Goal: Task Accomplishment & Management: Use online tool/utility

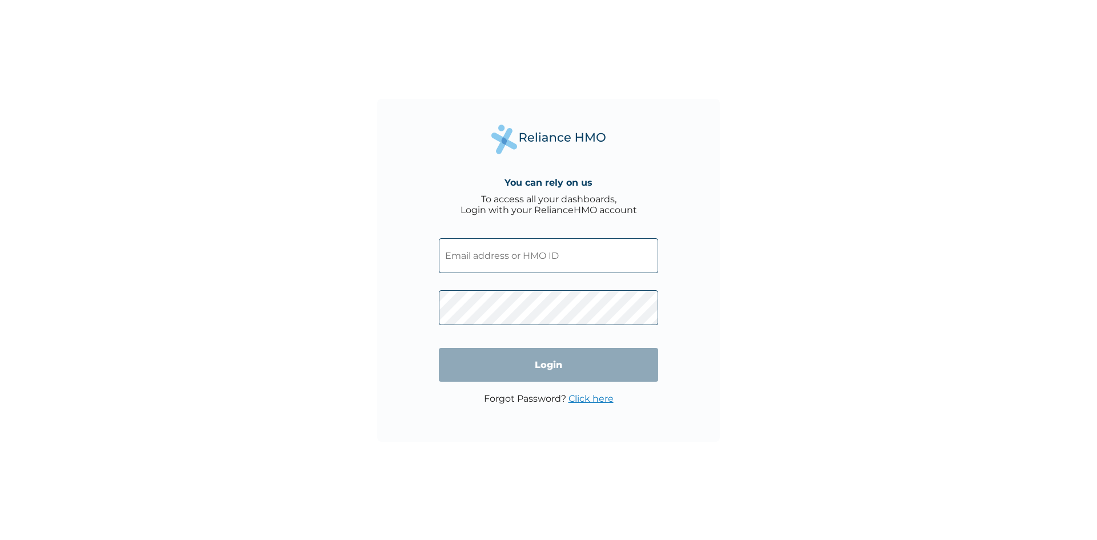
click at [512, 259] on input "text" at bounding box center [548, 255] width 219 height 35
type input "doladosu@qorepay.com"
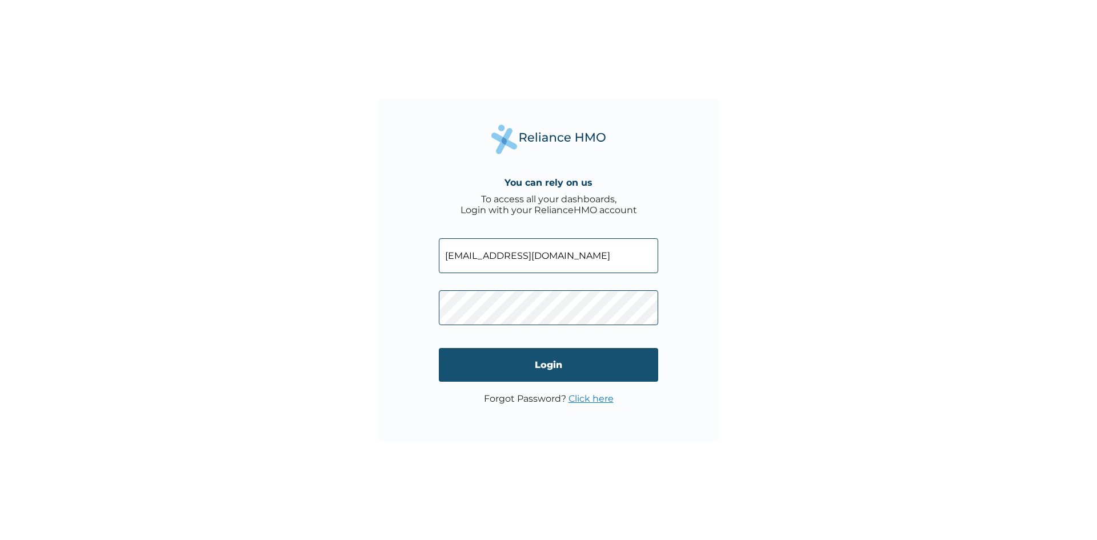
click at [534, 370] on input "Login" at bounding box center [548, 365] width 219 height 34
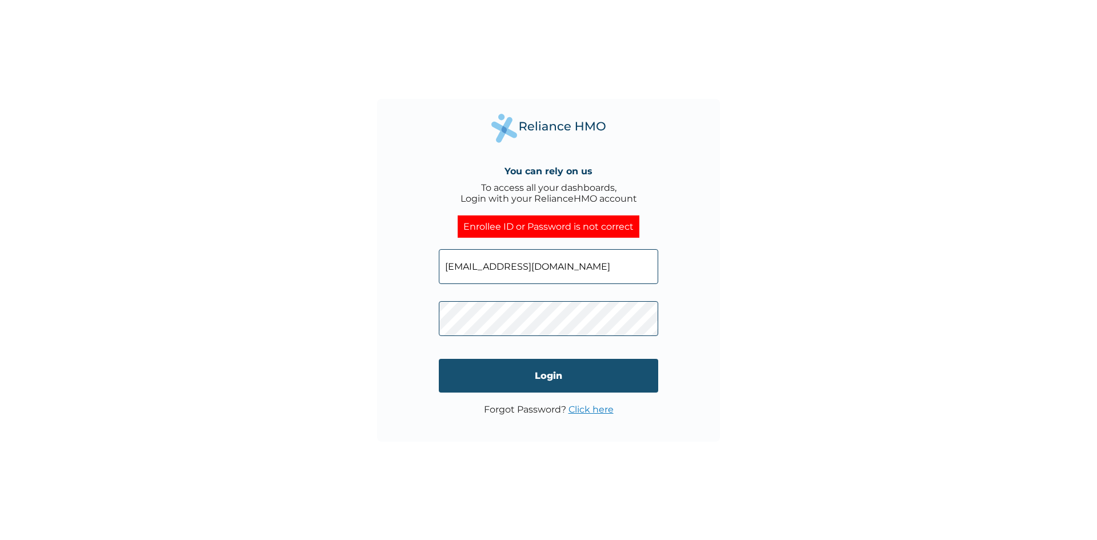
click at [524, 389] on input "Login" at bounding box center [548, 376] width 219 height 34
click at [494, 341] on span at bounding box center [548, 316] width 219 height 52
click at [624, 380] on input "Login" at bounding box center [548, 376] width 219 height 34
click at [597, 441] on div "You can rely on us To access all your dashboards, Login with your RelianceHMO a…" at bounding box center [548, 270] width 343 height 343
click at [626, 390] on input "Login" at bounding box center [548, 376] width 219 height 34
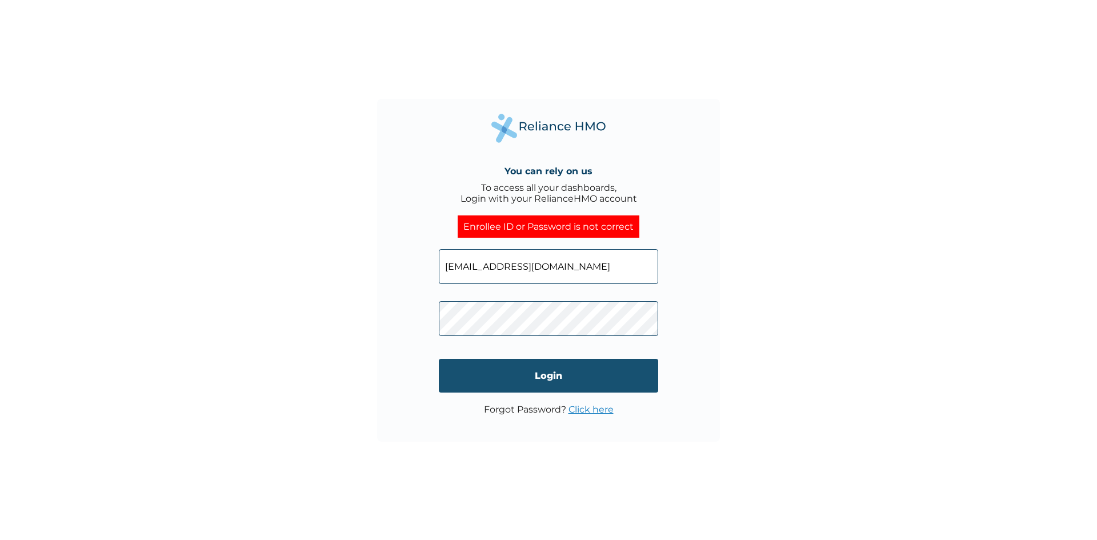
click at [605, 380] on input "Login" at bounding box center [548, 376] width 219 height 34
click at [594, 415] on link "Click here" at bounding box center [591, 409] width 45 height 11
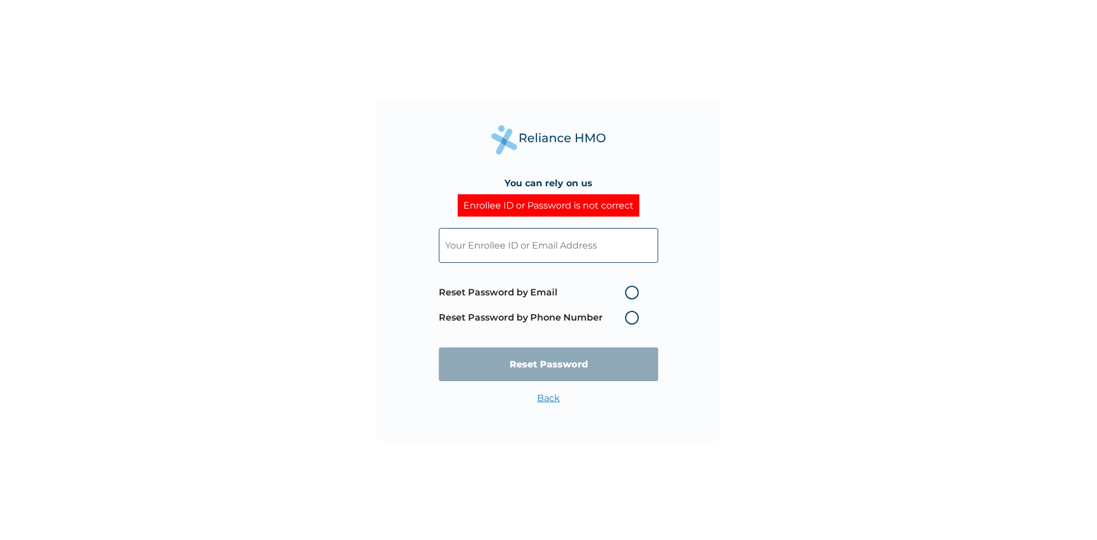
click at [621, 242] on input "text" at bounding box center [548, 245] width 219 height 35
type input "doladosu@qorepay.com"
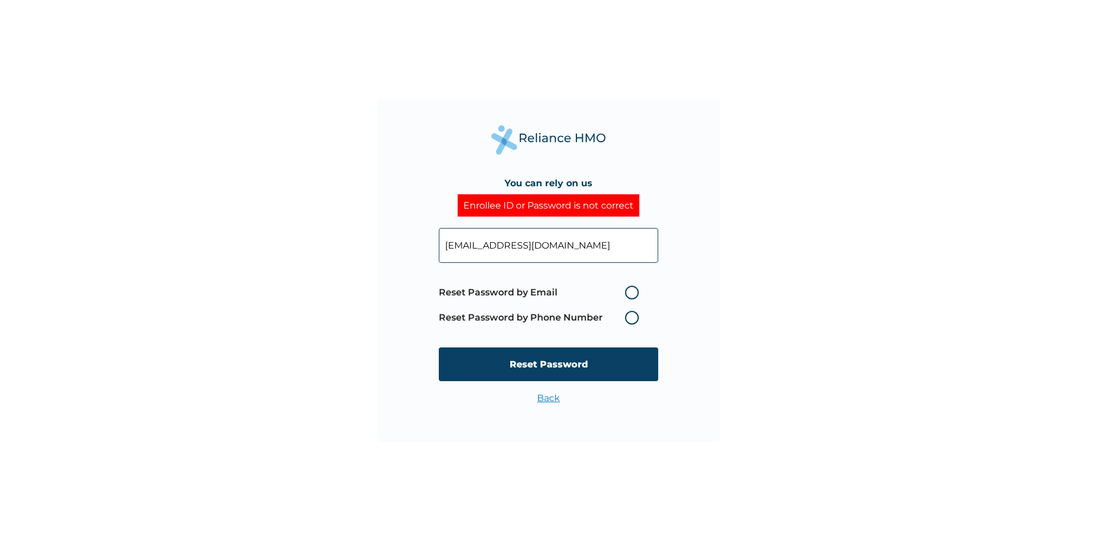
click at [628, 296] on label "Reset Password by Email" at bounding box center [542, 293] width 206 height 14
click at [628, 296] on input "Reset Password by Email" at bounding box center [618, 293] width 18 height 18
radio input "true"
click at [617, 365] on input "Reset Password" at bounding box center [548, 365] width 219 height 34
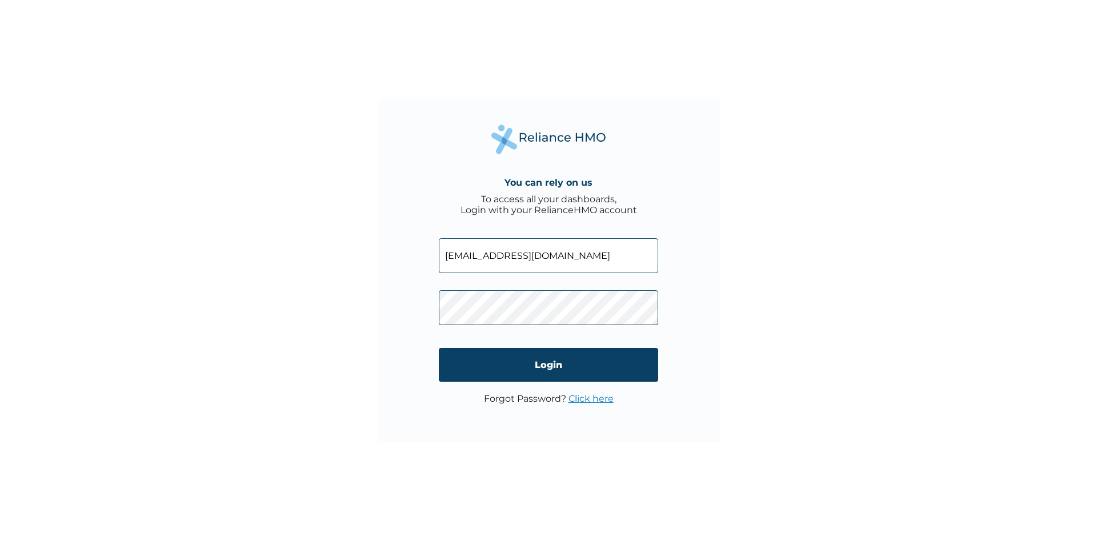
click at [582, 404] on link "Click here" at bounding box center [591, 398] width 45 height 11
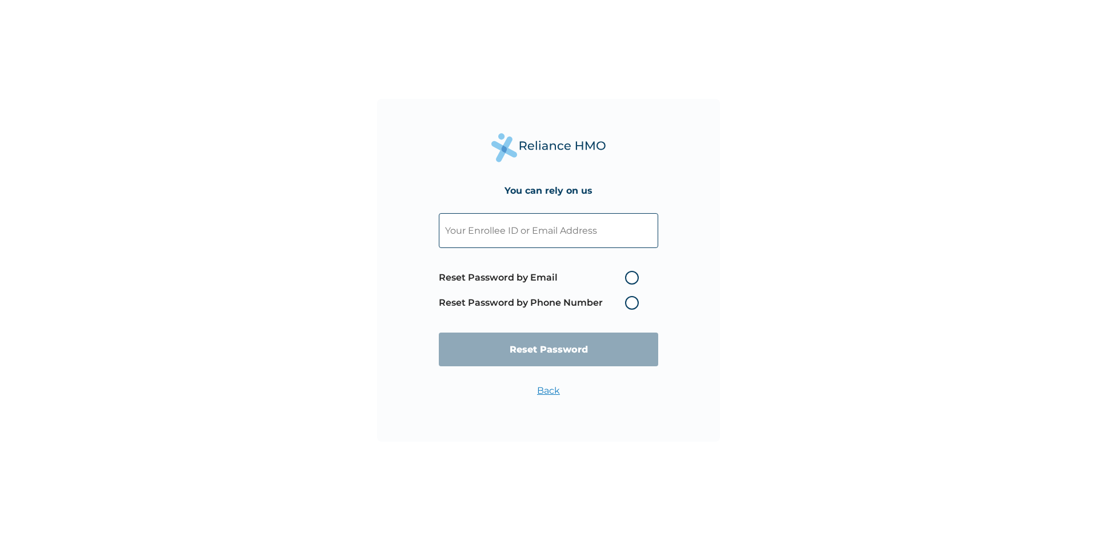
click at [629, 306] on label "Reset Password by Phone Number" at bounding box center [542, 303] width 206 height 14
click at [578, 228] on input "text" at bounding box center [548, 230] width 219 height 35
type input "doladosu@qorepay.com"
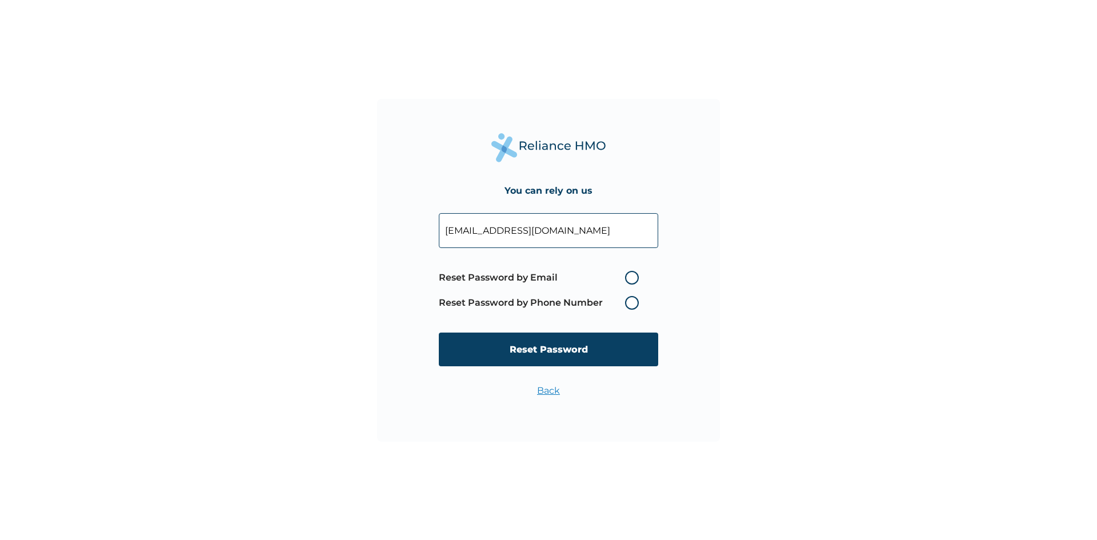
click at [635, 303] on label "Reset Password by Phone Number" at bounding box center [542, 303] width 206 height 14
click at [634, 309] on label "Reset Password by Phone Number" at bounding box center [542, 303] width 206 height 14
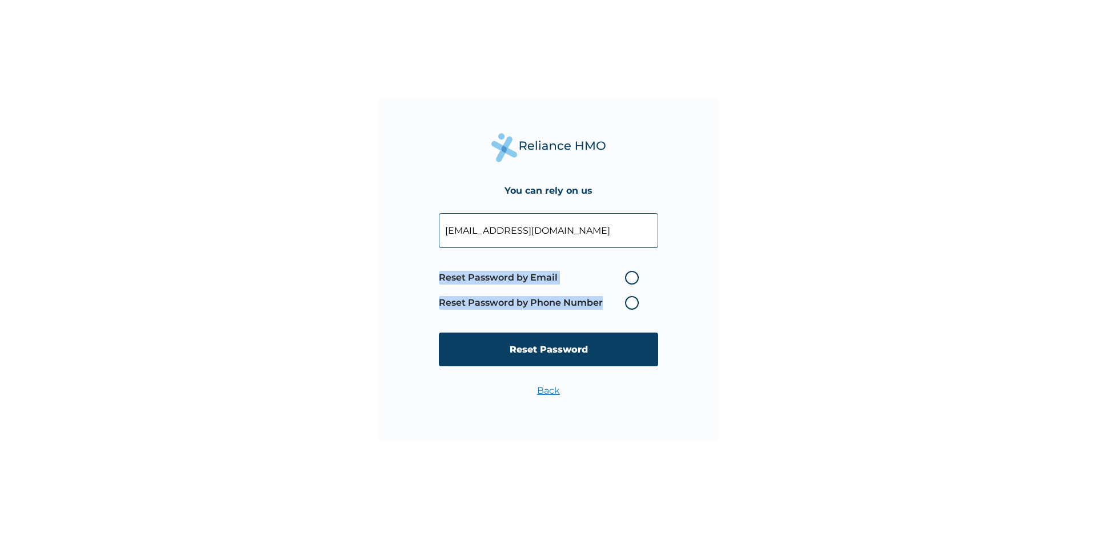
click at [635, 308] on label "Reset Password by Phone Number" at bounding box center [542, 303] width 206 height 14
click at [655, 338] on input "Reset Password" at bounding box center [548, 350] width 219 height 34
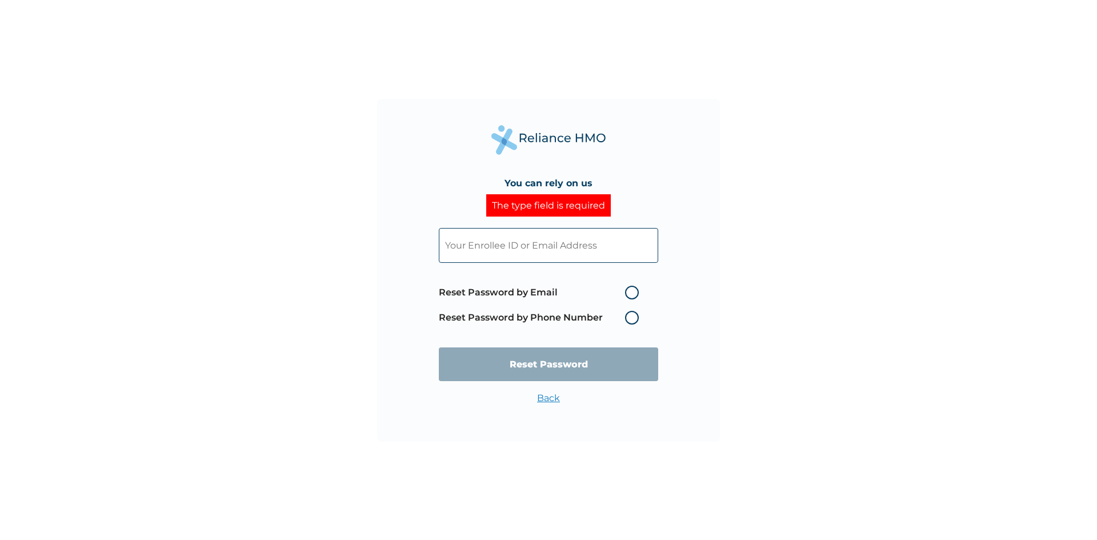
click at [626, 251] on input "text" at bounding box center [548, 245] width 219 height 35
type input "doladosu@qorepay.com"
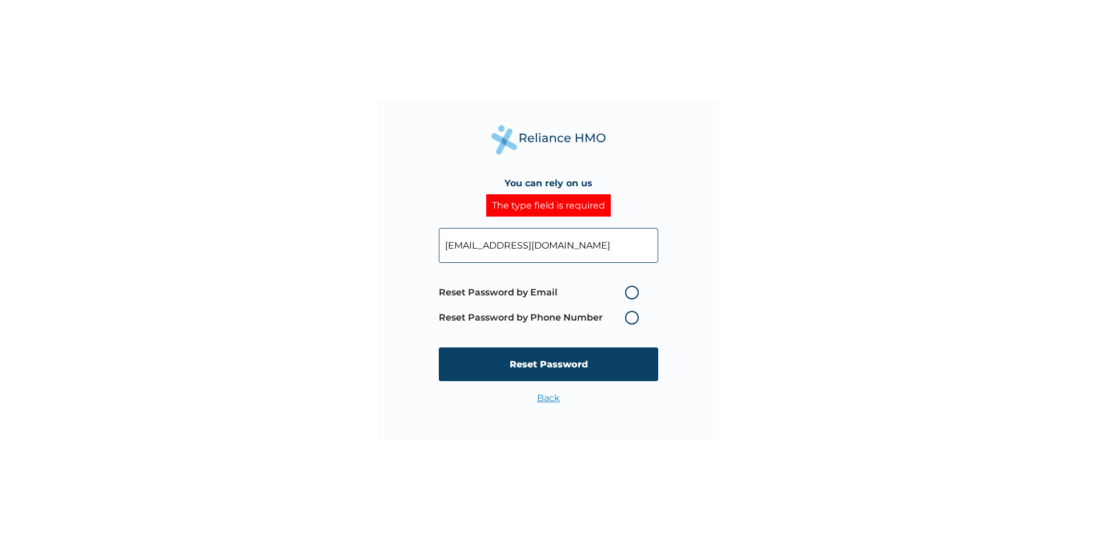
click at [630, 324] on label "Reset Password by Phone Number" at bounding box center [542, 318] width 206 height 14
click at [624, 322] on label "Reset Password by Phone Number" at bounding box center [542, 318] width 206 height 14
click at [626, 298] on label "Reset Password by Email" at bounding box center [542, 293] width 206 height 14
click at [626, 298] on input "Reset Password by Email" at bounding box center [618, 293] width 18 height 18
radio input "true"
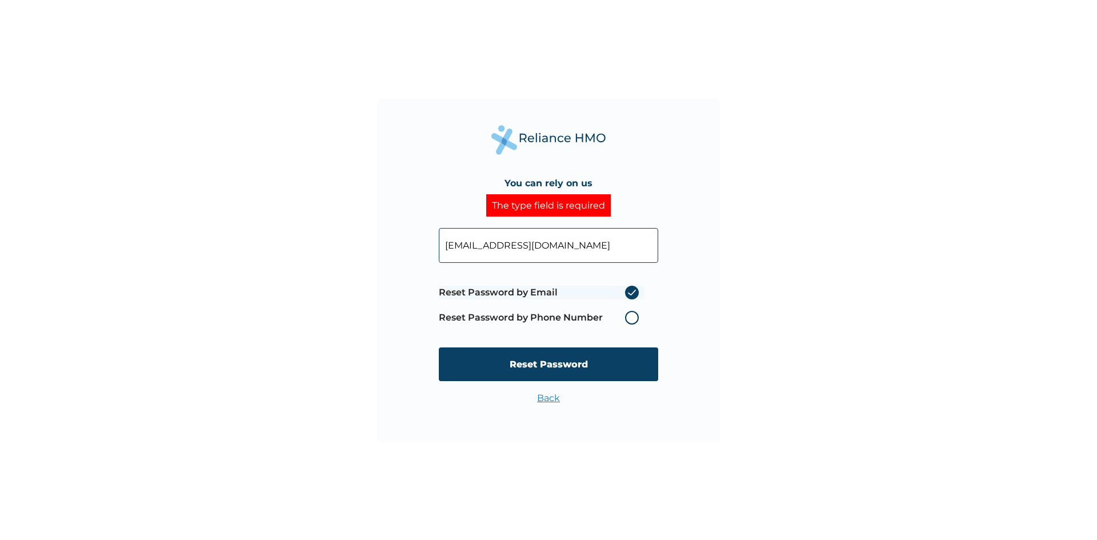
click at [630, 295] on label "Reset Password by Email" at bounding box center [542, 293] width 206 height 14
click at [628, 295] on input "Reset Password by Email" at bounding box center [618, 293] width 18 height 18
click at [626, 322] on label "Reset Password by Phone Number" at bounding box center [542, 318] width 206 height 14
click at [632, 322] on label "Reset Password by Phone Number" at bounding box center [542, 318] width 206 height 14
click at [634, 296] on label "Reset Password by Email" at bounding box center [542, 293] width 206 height 14
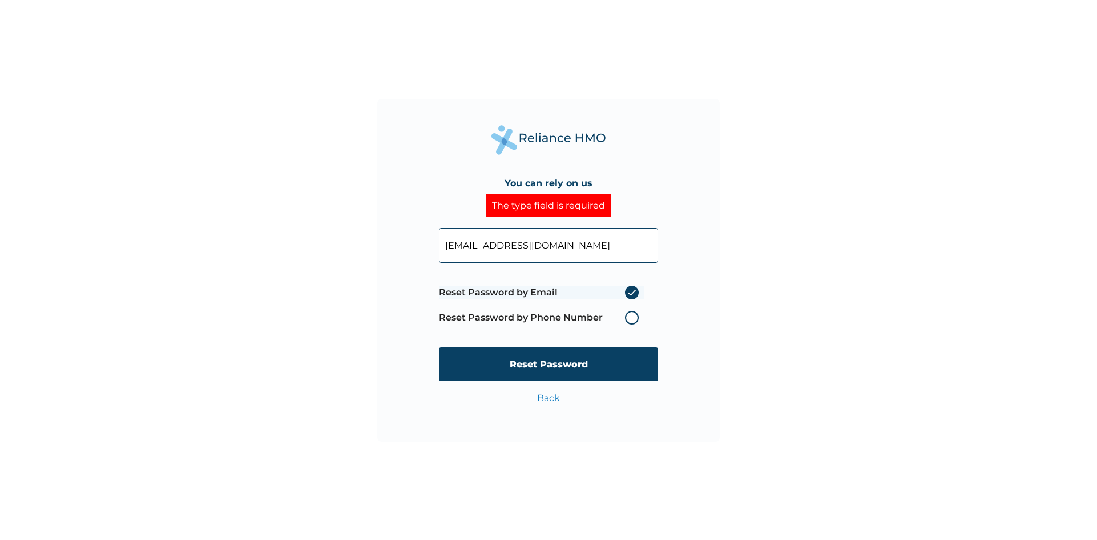
click at [628, 296] on input "Reset Password by Email" at bounding box center [618, 293] width 18 height 18
click at [635, 297] on label "Reset Password by Email" at bounding box center [542, 293] width 206 height 14
click at [628, 297] on input "Reset Password by Email" at bounding box center [618, 293] width 18 height 18
click at [606, 249] on input "doladosu@qorepay.com" at bounding box center [548, 245] width 219 height 35
click at [630, 318] on label "Reset Password by Phone Number" at bounding box center [542, 318] width 206 height 14
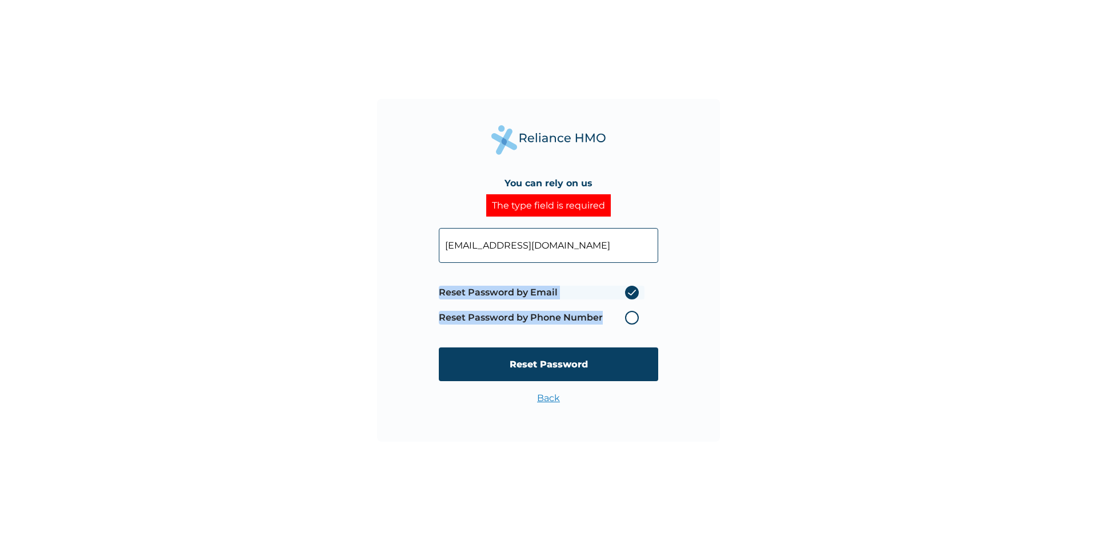
click at [630, 318] on label "Reset Password by Phone Number" at bounding box center [542, 318] width 206 height 14
type textarea "Reset Password by Phone Number"
click at [630, 318] on label "Reset Password by Phone Number" at bounding box center [542, 318] width 206 height 14
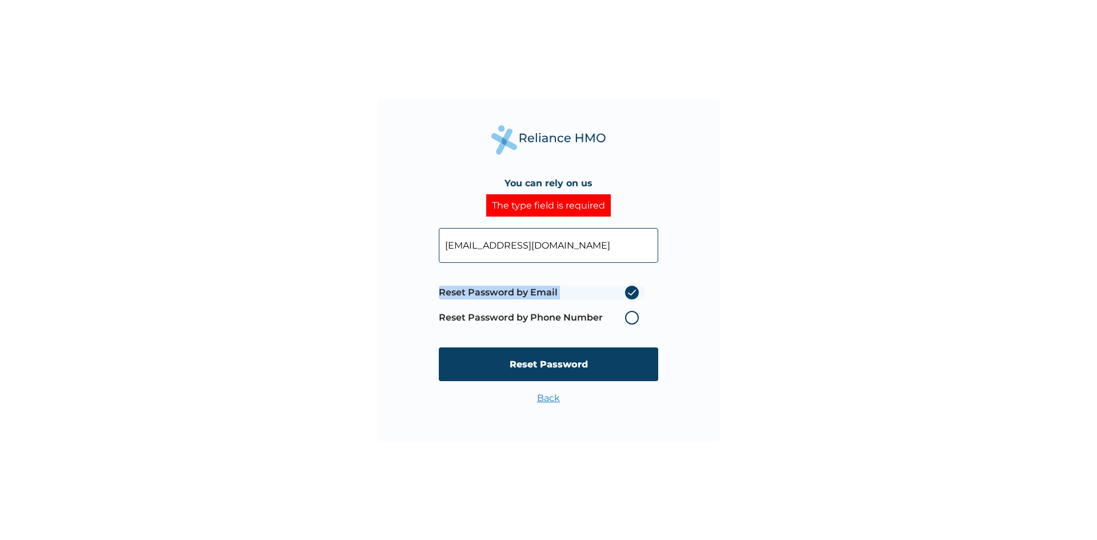
click at [630, 318] on label "Reset Password by Phone Number" at bounding box center [542, 318] width 206 height 14
click at [553, 401] on link "Back" at bounding box center [548, 398] width 23 height 11
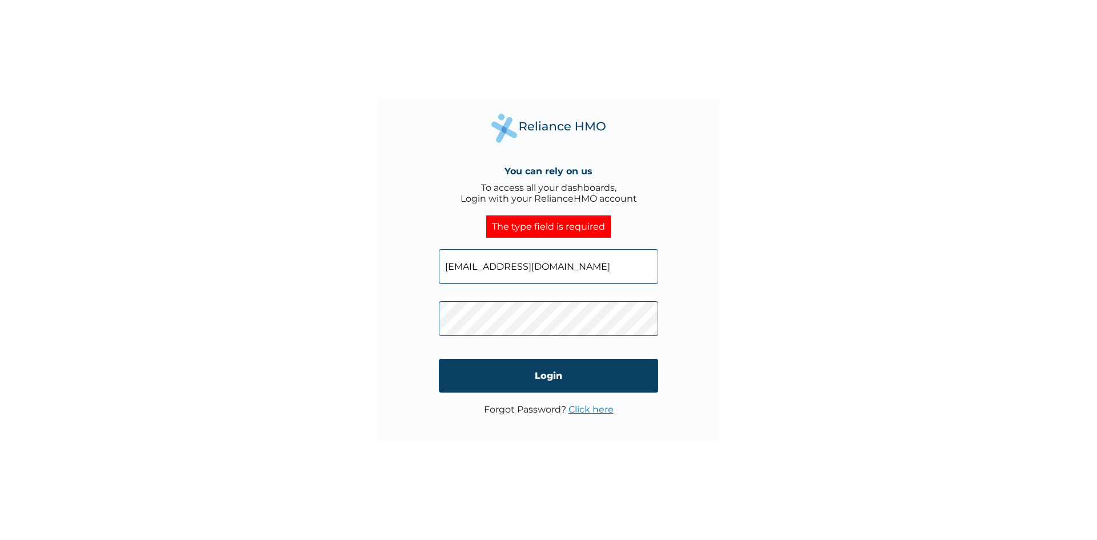
click at [651, 273] on input "doladosu@qorepay.com" at bounding box center [548, 266] width 219 height 35
type input "d"
type input "doladosu@qorepay.com"
click at [589, 386] on input "Login" at bounding box center [548, 376] width 219 height 34
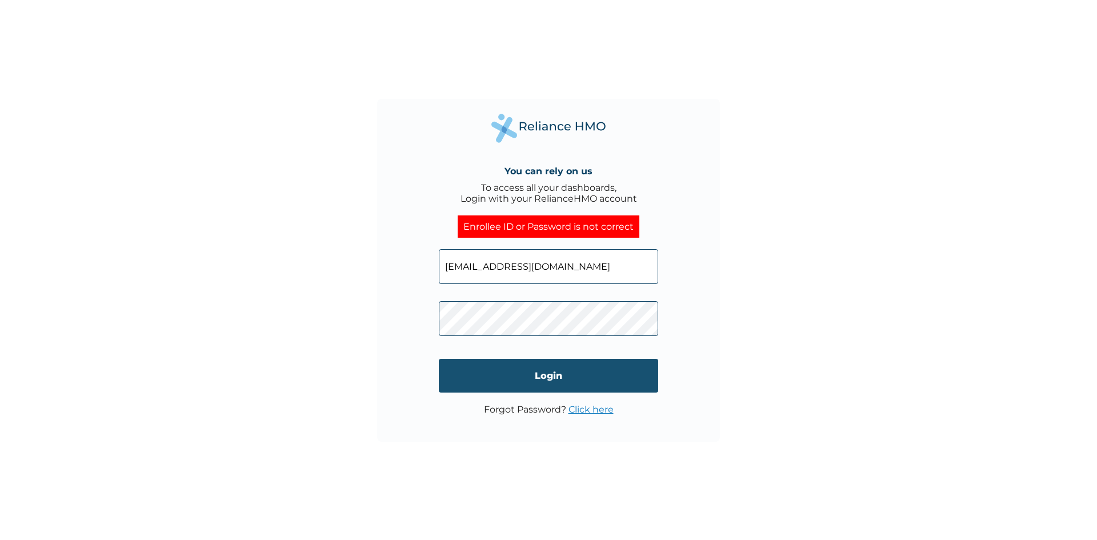
click at [514, 388] on input "Login" at bounding box center [548, 376] width 219 height 34
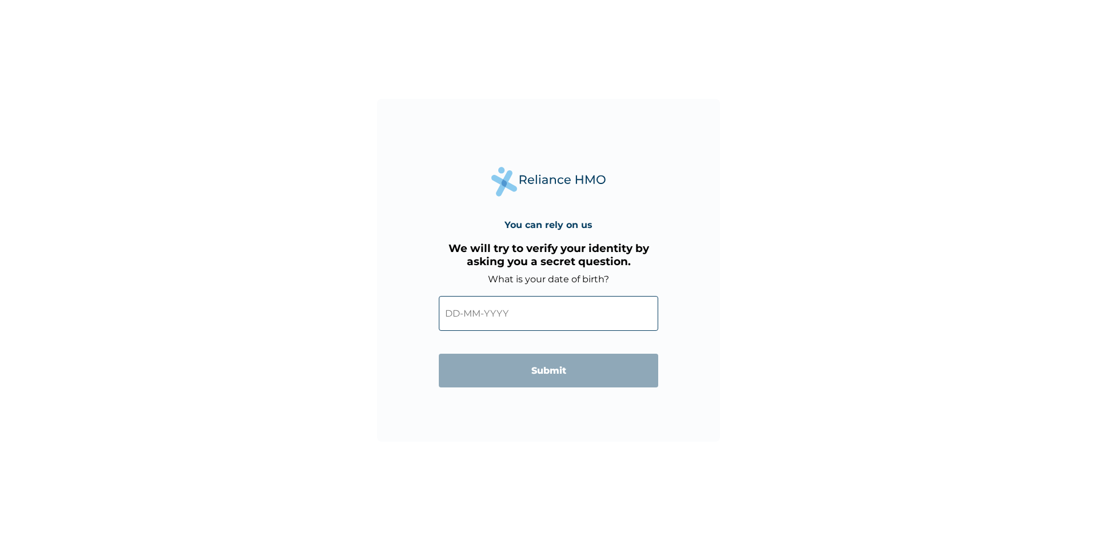
scroll to position [1331, 0]
click at [625, 324] on input "text" at bounding box center [548, 313] width 219 height 35
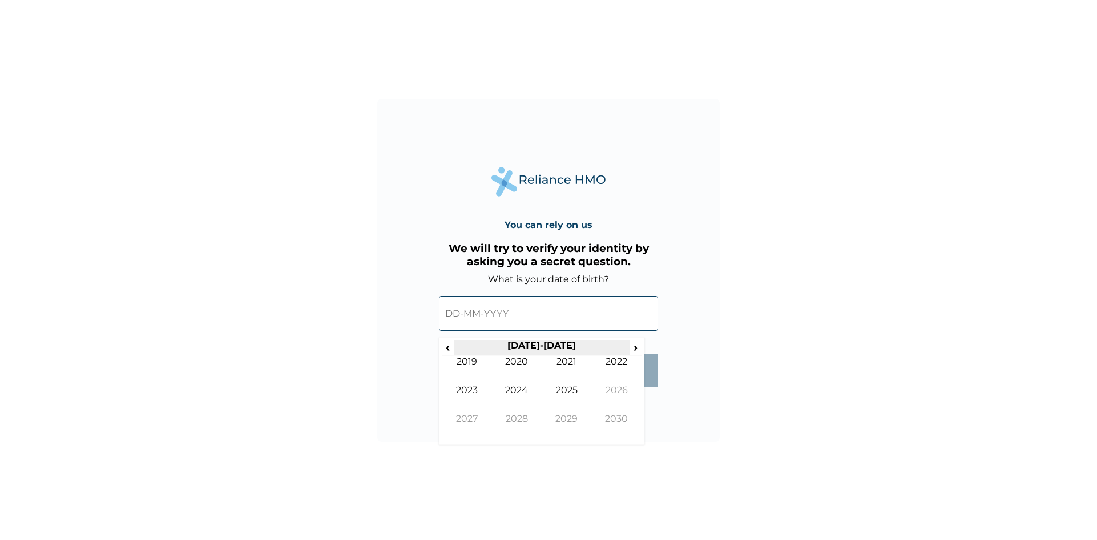
click at [461, 356] on th "2020-2029" at bounding box center [541, 348] width 175 height 16
click at [448, 354] on span "‹" at bounding box center [448, 347] width 12 height 14
click at [459, 350] on th "2010-2019" at bounding box center [541, 348] width 175 height 16
click at [448, 354] on span "‹" at bounding box center [448, 347] width 12 height 14
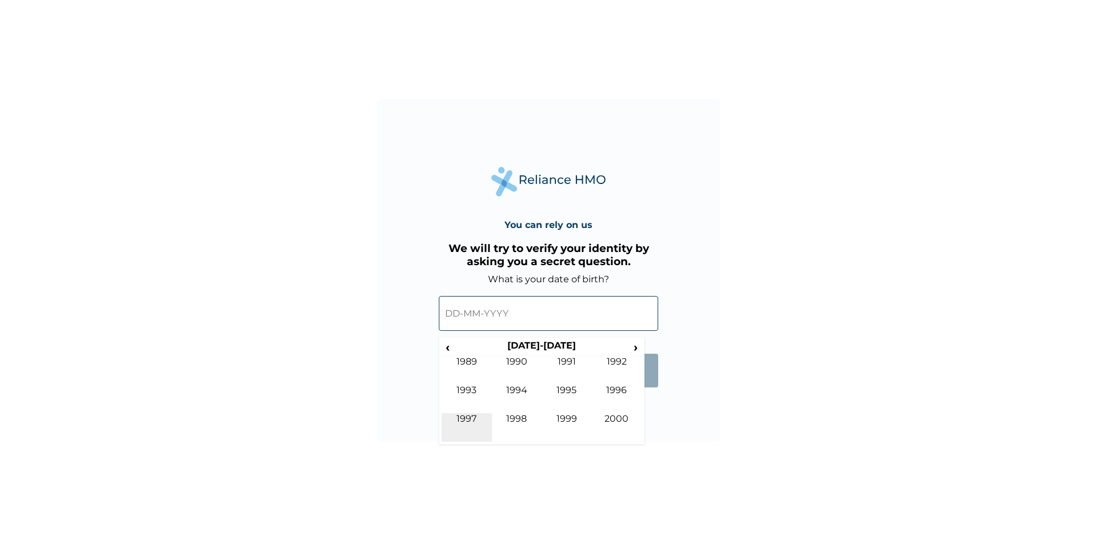
click at [474, 433] on td "1997" at bounding box center [467, 427] width 50 height 29
click at [613, 405] on td "Aug" at bounding box center [617, 399] width 50 height 29
click at [626, 452] on td "30" at bounding box center [627, 444] width 29 height 16
type input "30-08-1997"
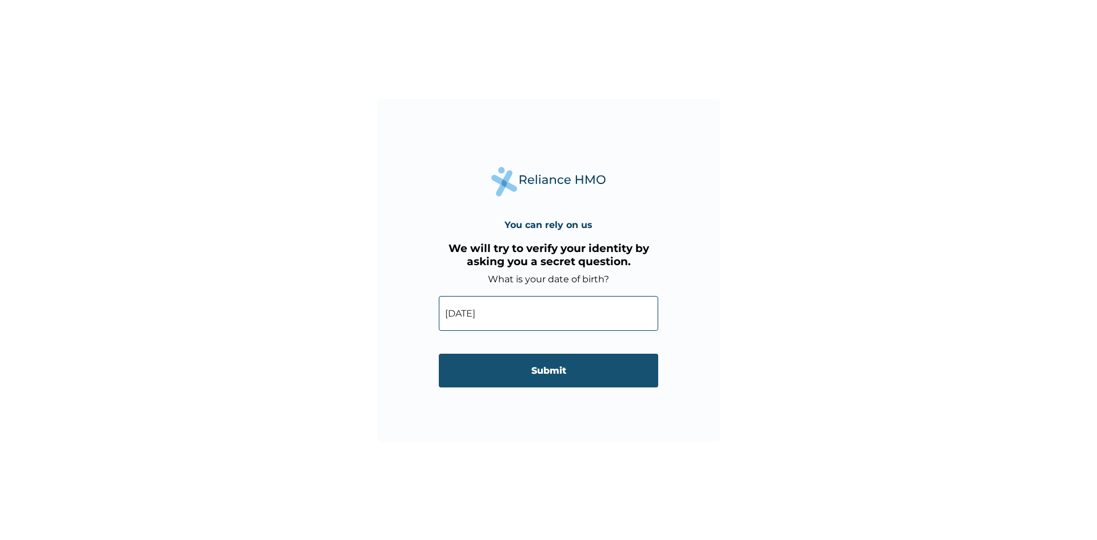
click at [612, 384] on input "Submit" at bounding box center [548, 371] width 219 height 34
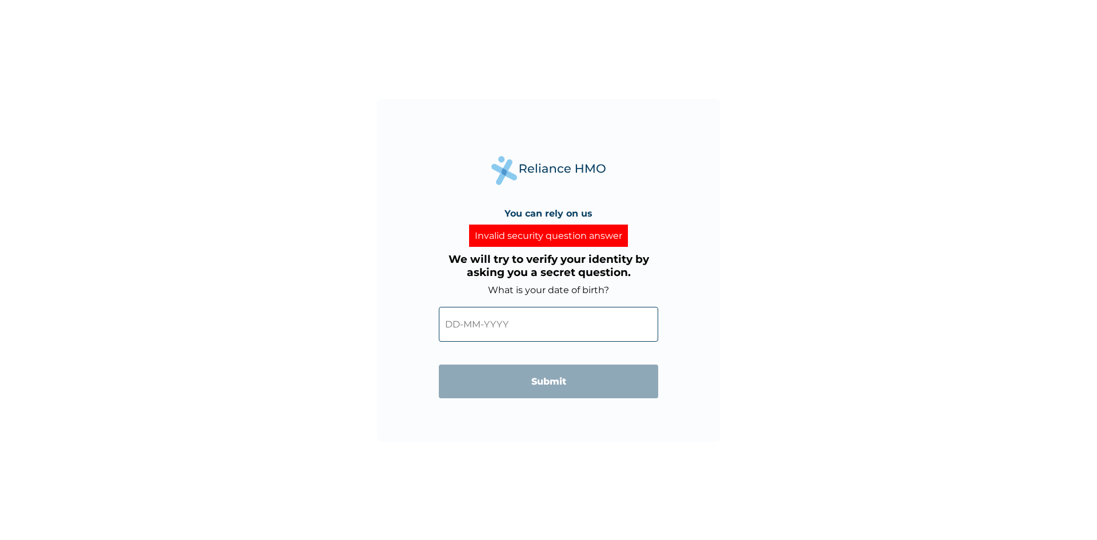
click at [616, 342] on input "text" at bounding box center [548, 324] width 219 height 35
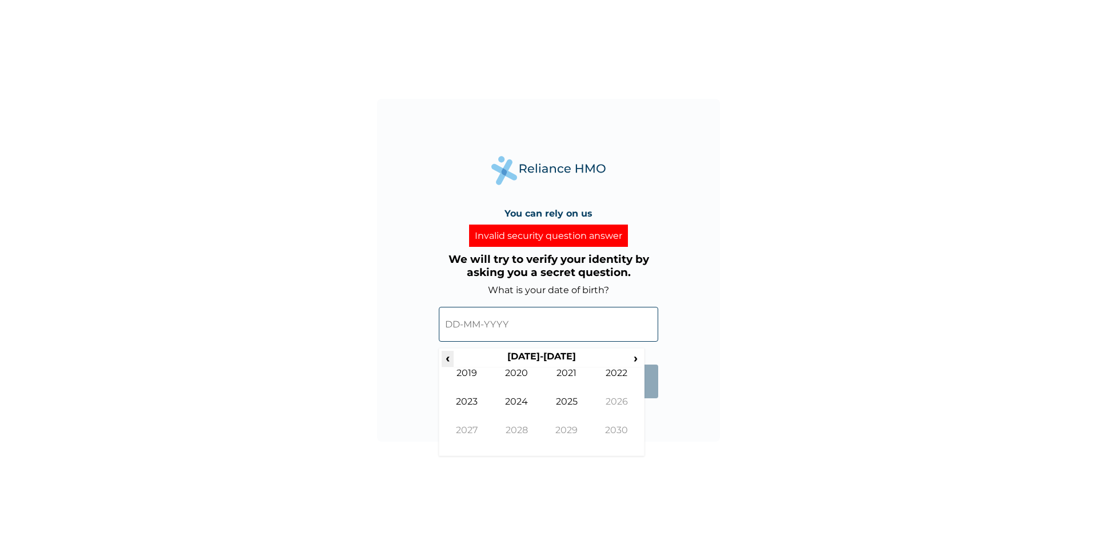
click at [448, 365] on span "‹" at bounding box center [448, 358] width 12 height 14
click at [460, 367] on th "2010-2019" at bounding box center [541, 359] width 175 height 16
click at [461, 367] on th "2010-2019" at bounding box center [541, 359] width 175 height 16
click at [448, 365] on span "‹" at bounding box center [448, 358] width 12 height 14
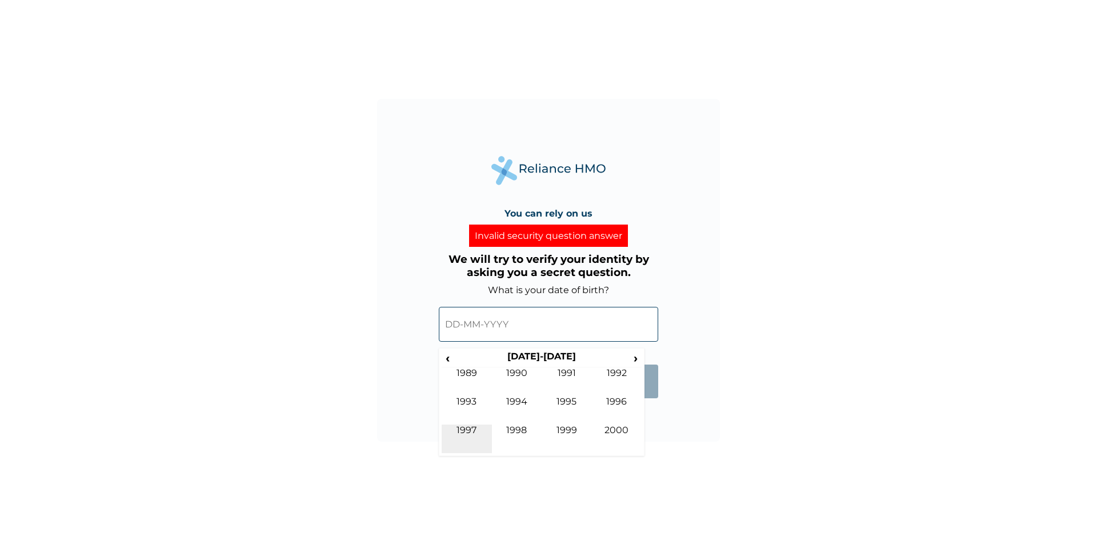
click at [464, 443] on td "1997" at bounding box center [467, 439] width 50 height 29
click at [618, 416] on td "Aug" at bounding box center [617, 410] width 50 height 29
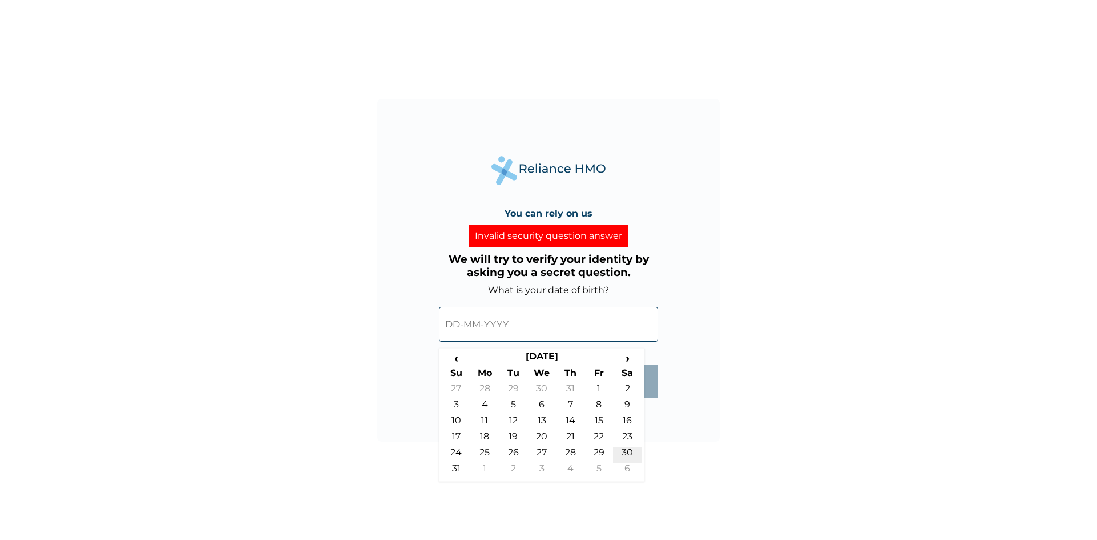
click at [626, 463] on td "30" at bounding box center [627, 455] width 29 height 16
type input "30-08-1997"
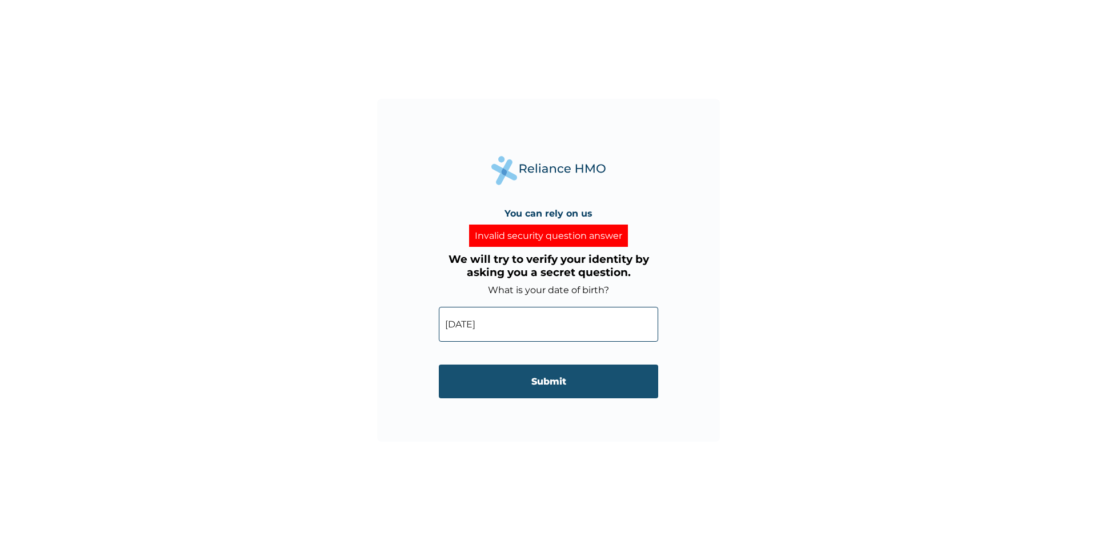
click at [583, 396] on input "Submit" at bounding box center [548, 382] width 219 height 34
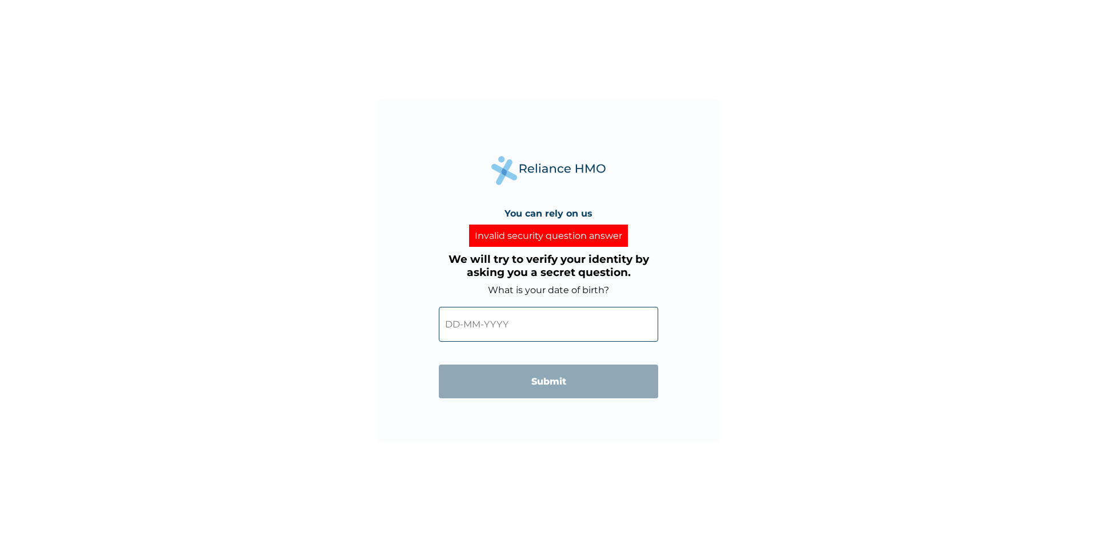
click at [521, 242] on div "Invalid security question answer" at bounding box center [548, 236] width 159 height 22
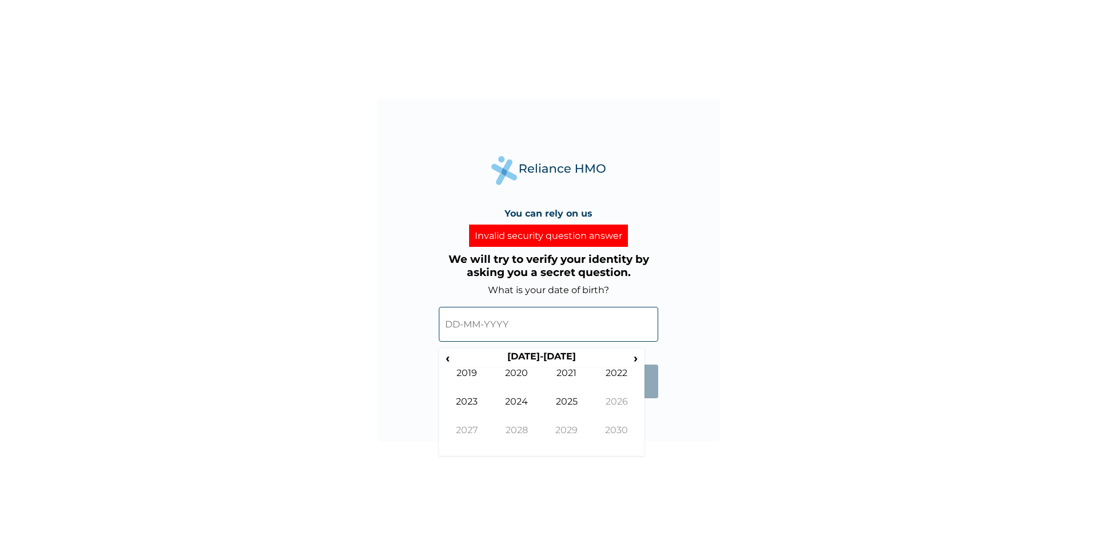
click at [477, 342] on input "text" at bounding box center [548, 324] width 219 height 35
click at [444, 365] on span "‹" at bounding box center [448, 358] width 12 height 14
click at [482, 447] on td "1997" at bounding box center [467, 439] width 50 height 29
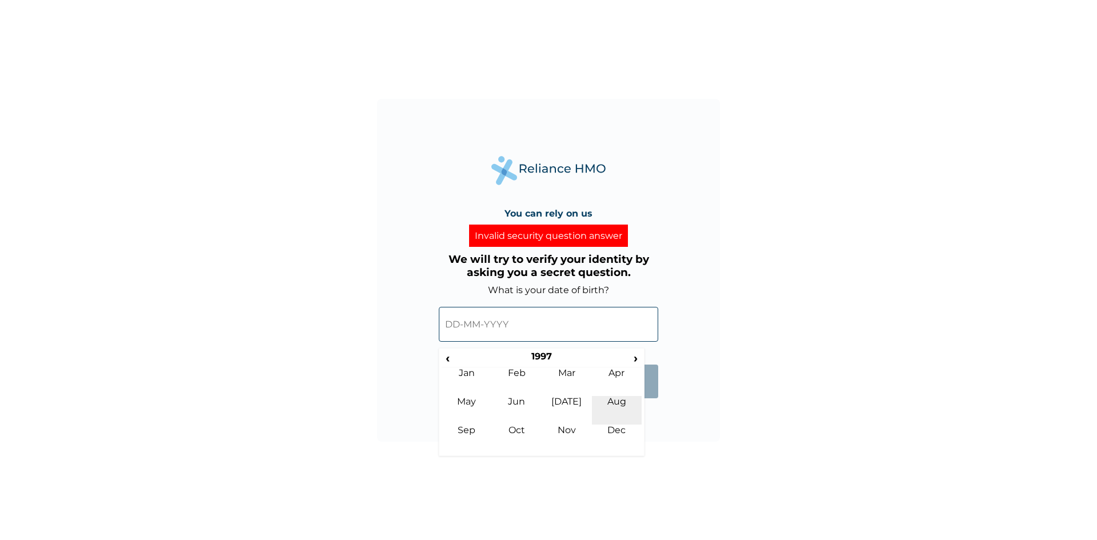
click at [613, 414] on td "Aug" at bounding box center [617, 410] width 50 height 29
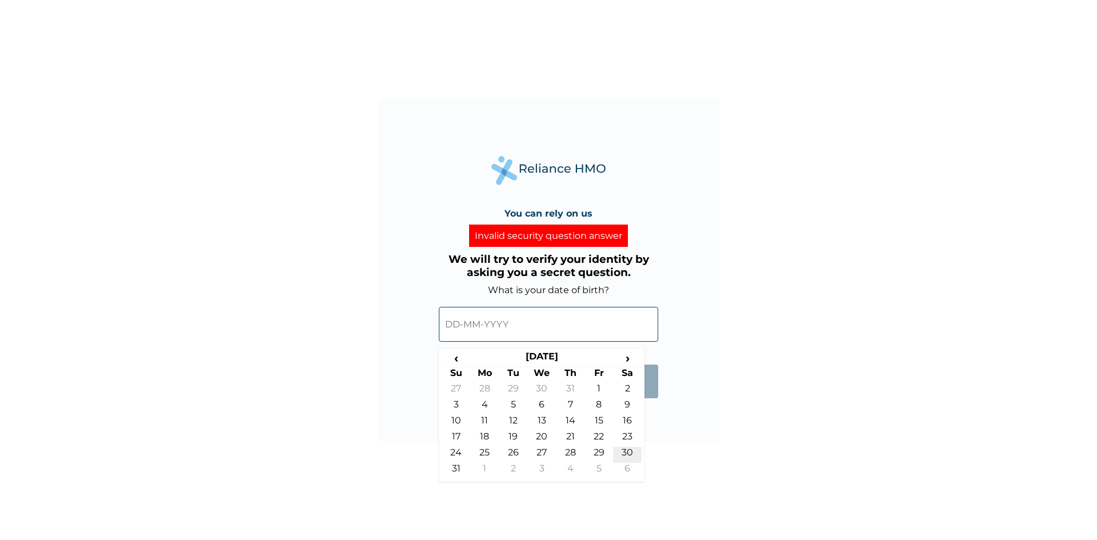
click at [620, 463] on td "30" at bounding box center [627, 455] width 29 height 16
type input "30-08-1997"
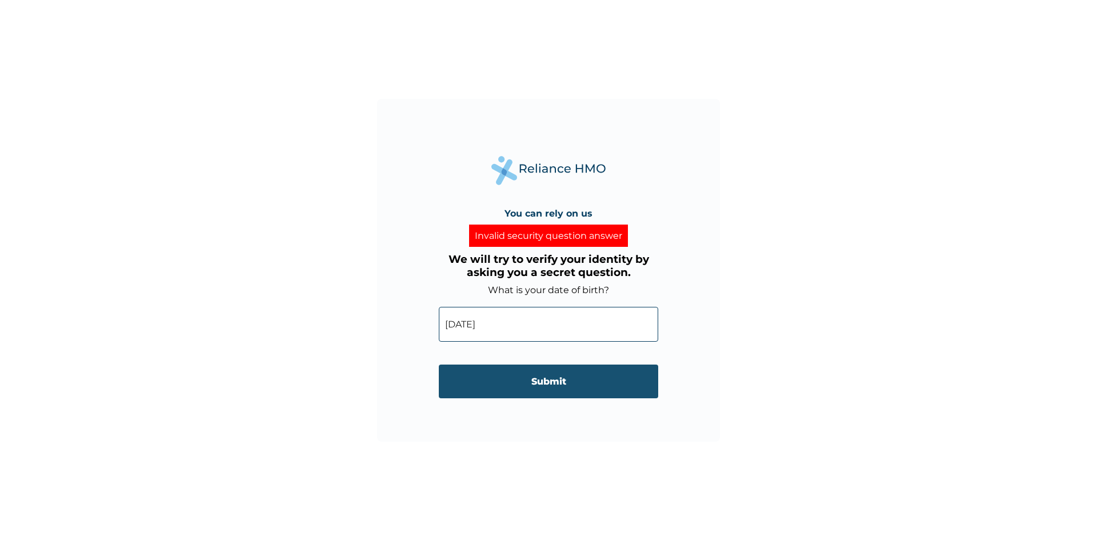
click at [563, 398] on input "Submit" at bounding box center [548, 382] width 219 height 34
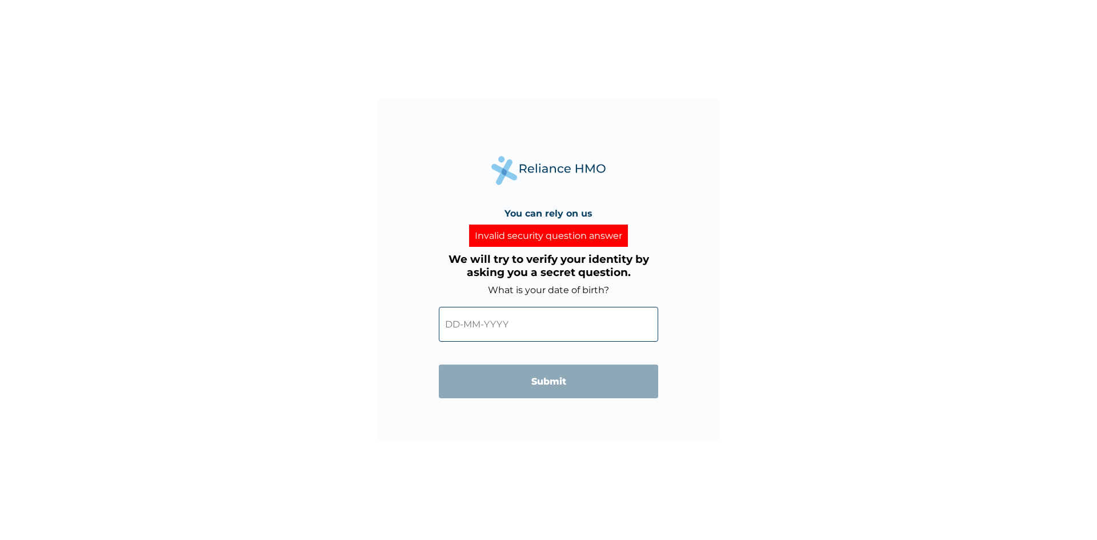
click at [625, 332] on input "text" at bounding box center [548, 324] width 219 height 35
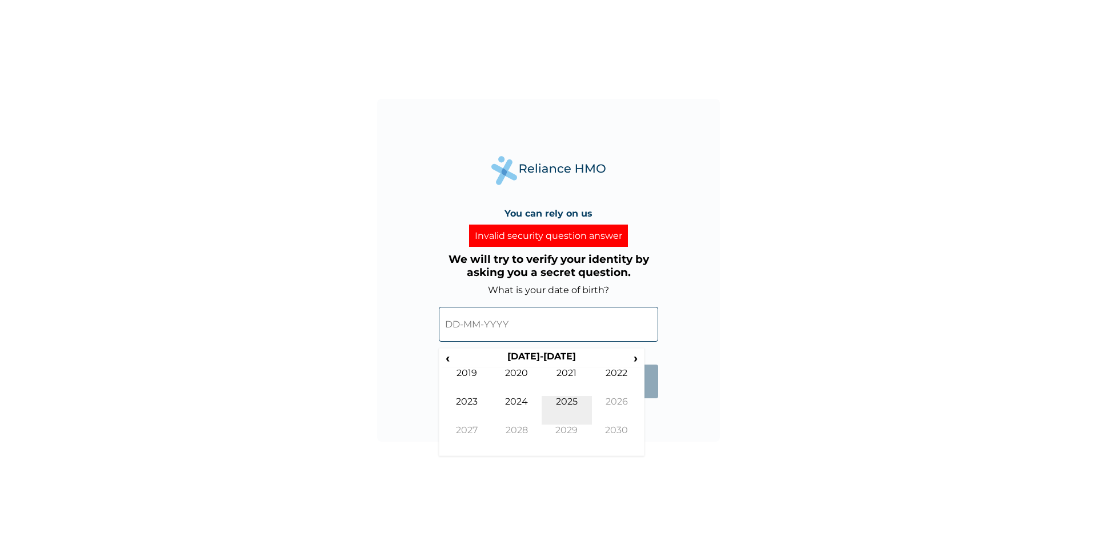
click at [558, 425] on td "2025" at bounding box center [567, 410] width 50 height 29
click at [606, 418] on td "Aug" at bounding box center [617, 410] width 50 height 29
click at [617, 463] on td "30" at bounding box center [627, 455] width 29 height 16
type input "30-08-2025"
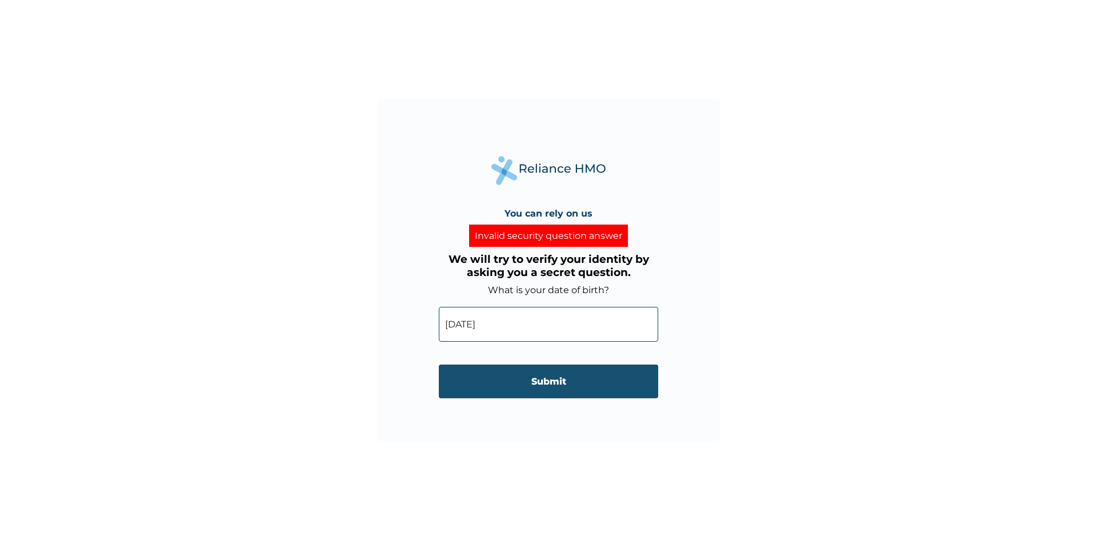
click at [517, 393] on input "Submit" at bounding box center [548, 382] width 219 height 34
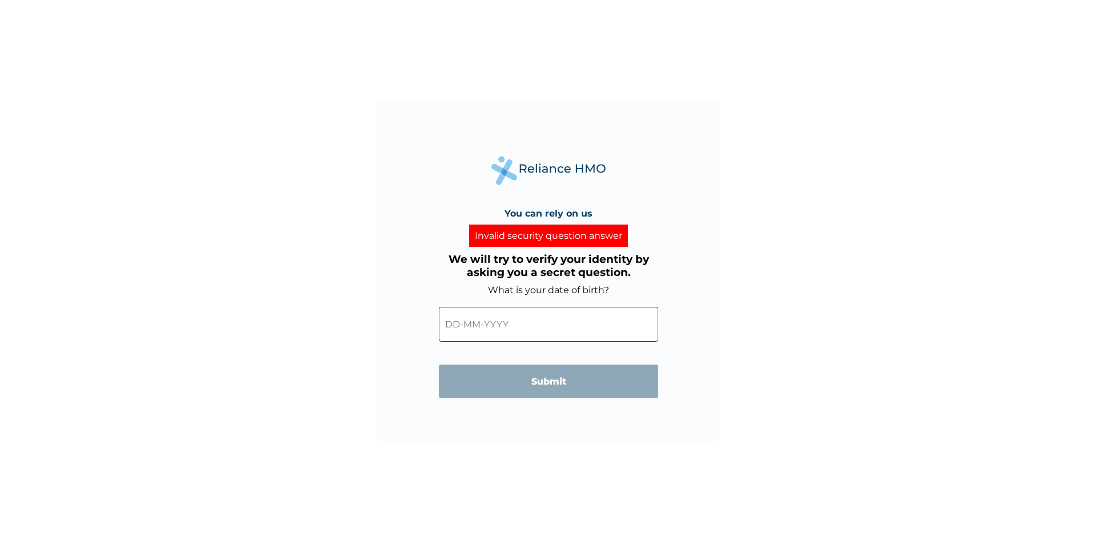
click at [592, 327] on input "text" at bounding box center [548, 324] width 219 height 35
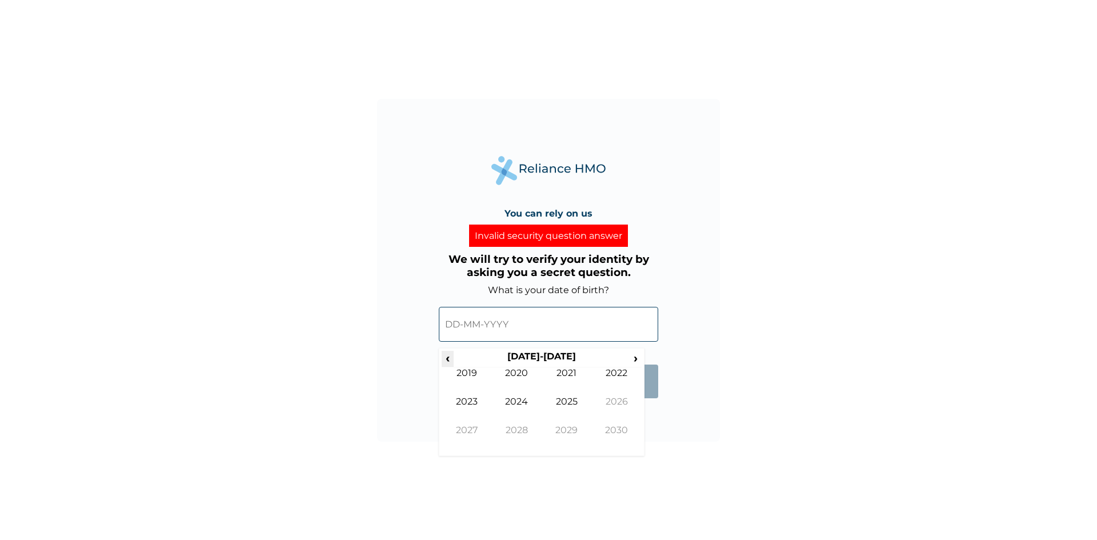
click at [448, 365] on span "‹" at bounding box center [448, 358] width 12 height 14
click at [461, 453] on td "1997" at bounding box center [467, 439] width 50 height 29
click at [613, 417] on td "Aug" at bounding box center [617, 410] width 50 height 29
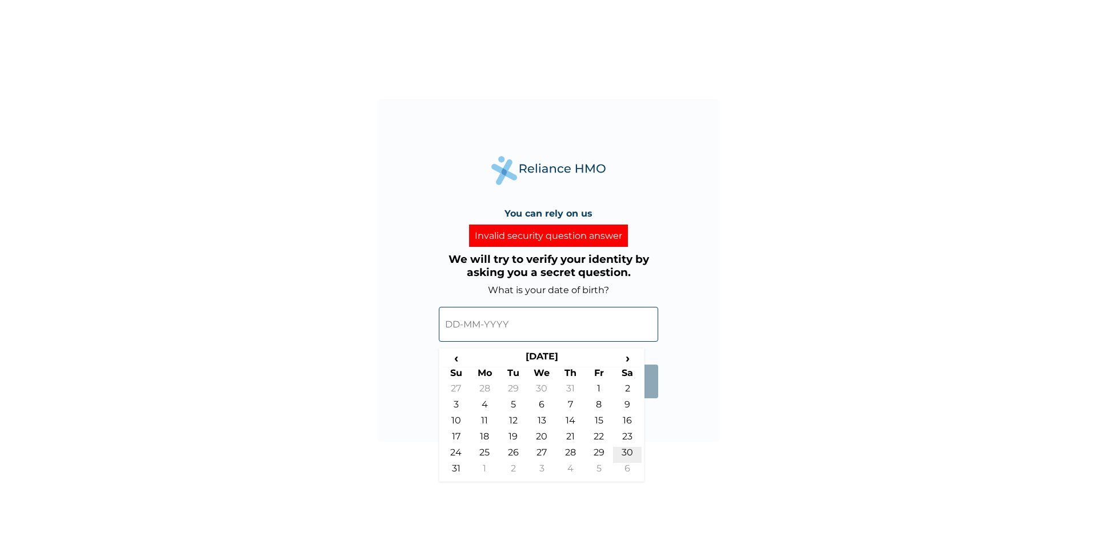
click at [633, 463] on td "30" at bounding box center [627, 455] width 29 height 16
type input "30-08-1997"
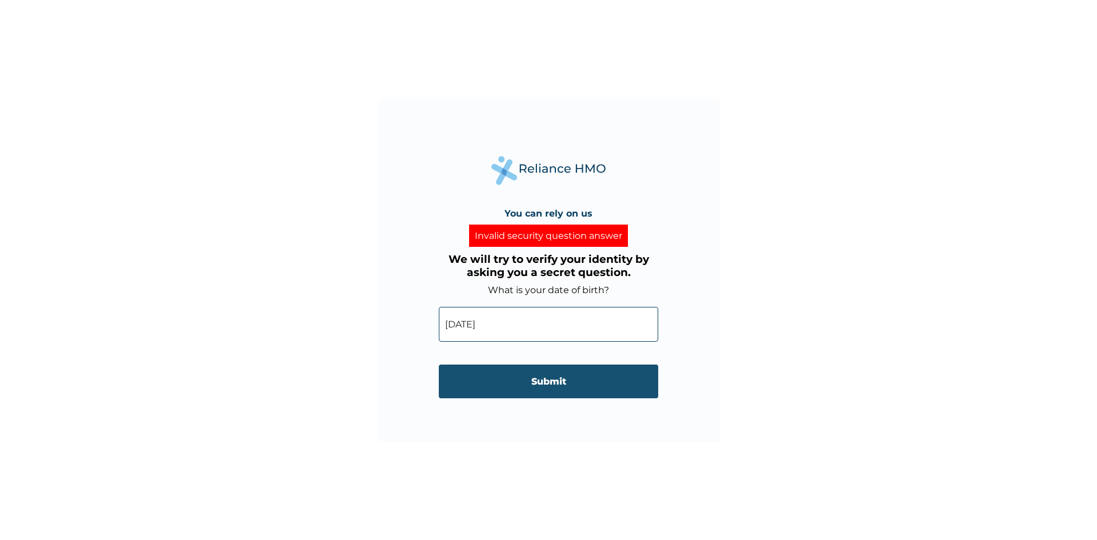
click at [612, 398] on input "Submit" at bounding box center [548, 382] width 219 height 34
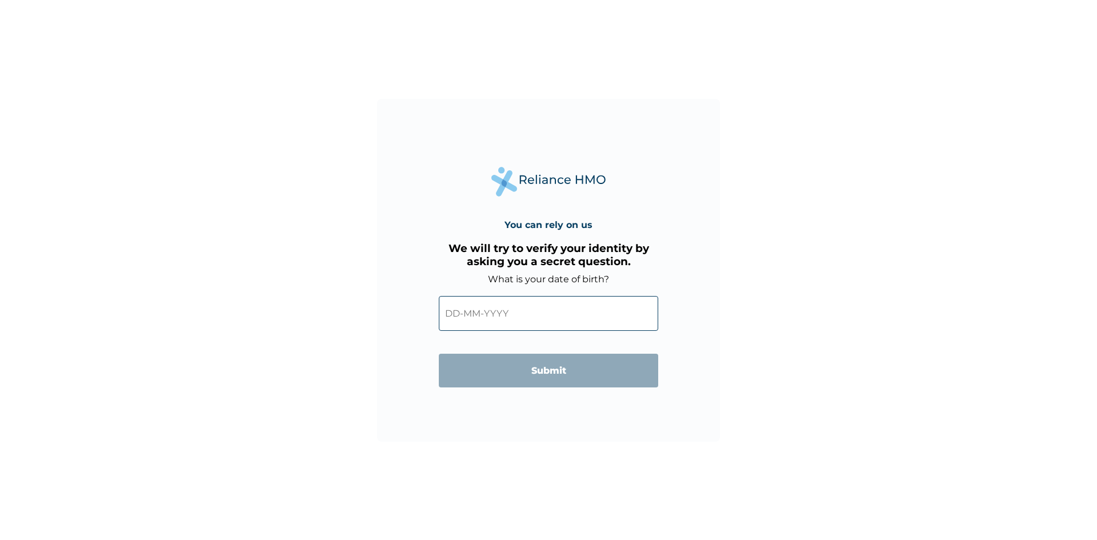
scroll to position [1331, 0]
click at [648, 321] on input "text" at bounding box center [548, 313] width 219 height 35
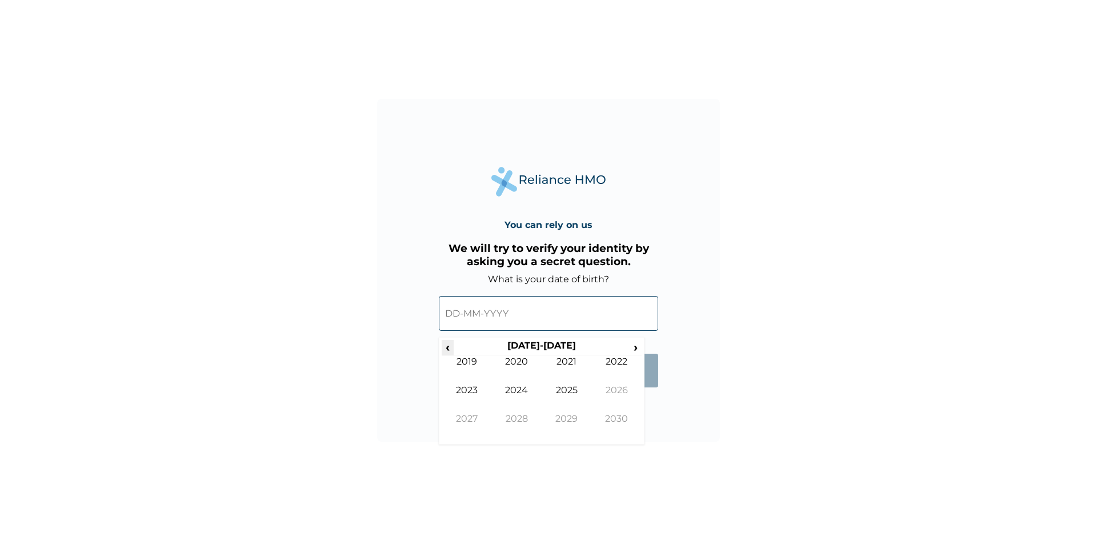
click at [450, 354] on span "‹" at bounding box center [448, 347] width 12 height 14
click at [461, 356] on th "[DATE]-[DATE]" at bounding box center [541, 348] width 175 height 16
click at [446, 354] on span "‹" at bounding box center [448, 347] width 12 height 14
click at [472, 438] on td "1997" at bounding box center [467, 427] width 50 height 29
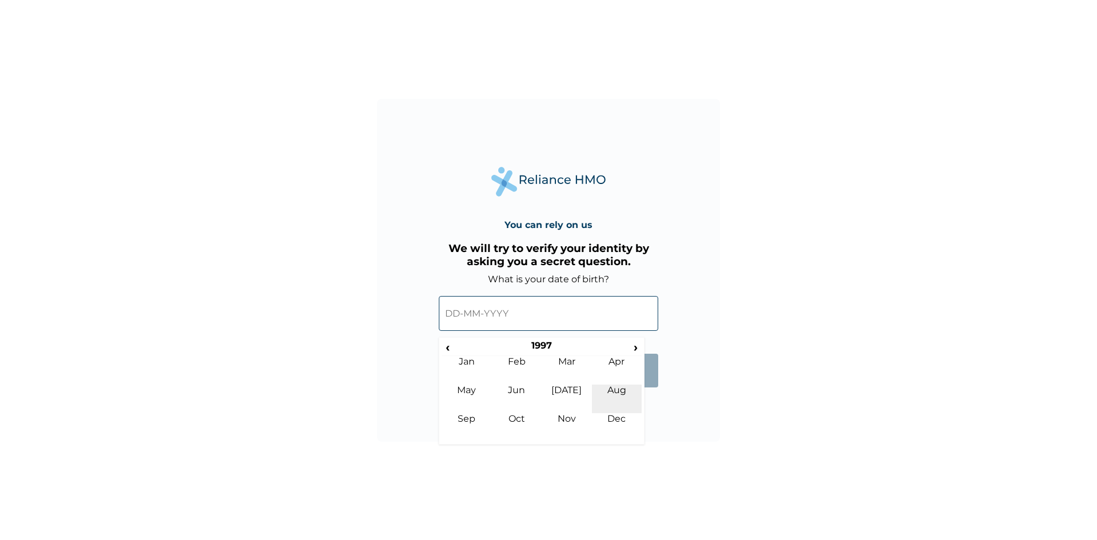
click at [621, 408] on td "Aug" at bounding box center [617, 399] width 50 height 29
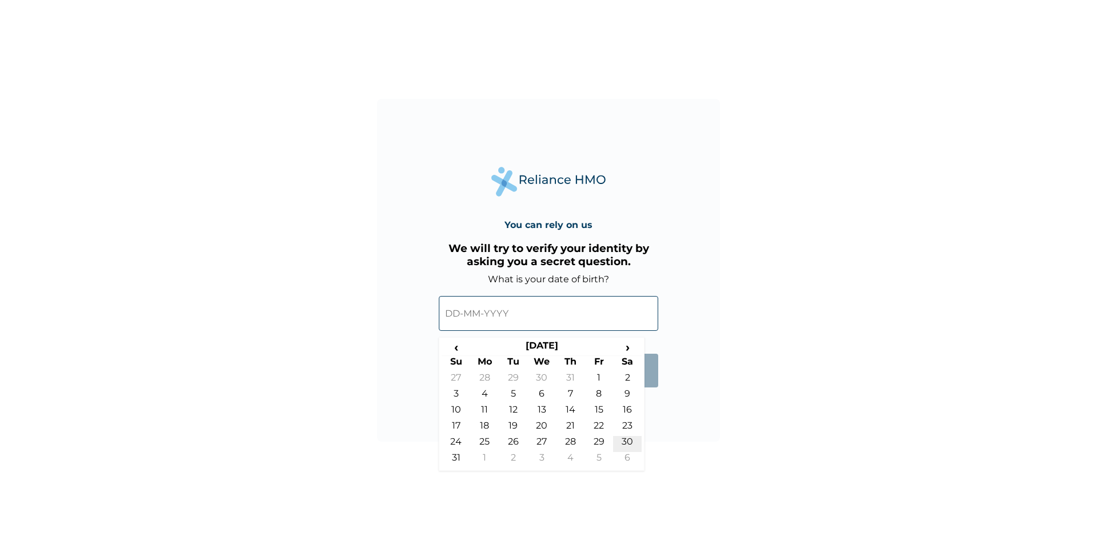
click at [626, 452] on td "30" at bounding box center [627, 444] width 29 height 16
type input "[DATE]"
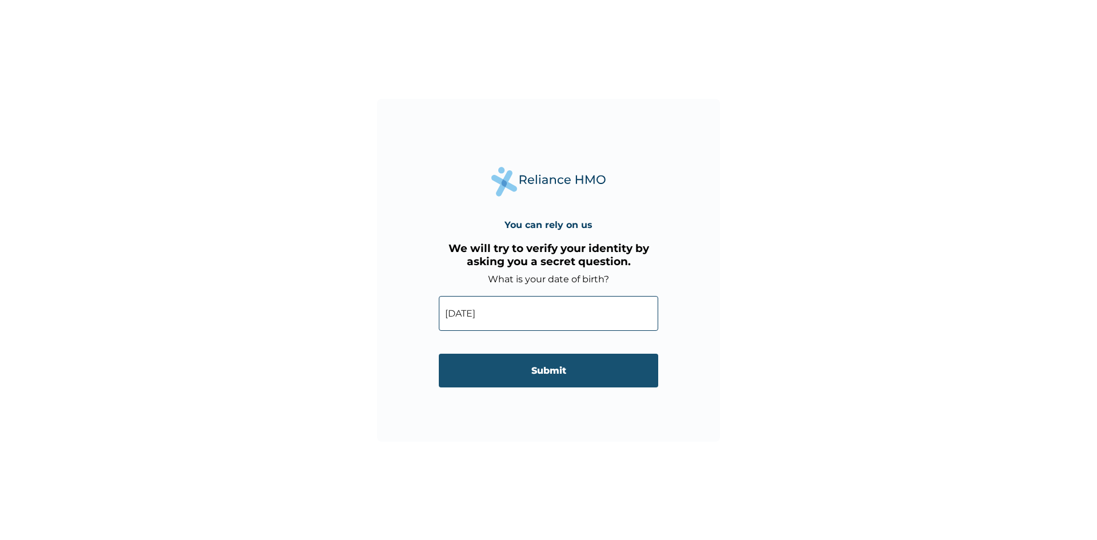
click at [620, 379] on input "Submit" at bounding box center [548, 371] width 219 height 34
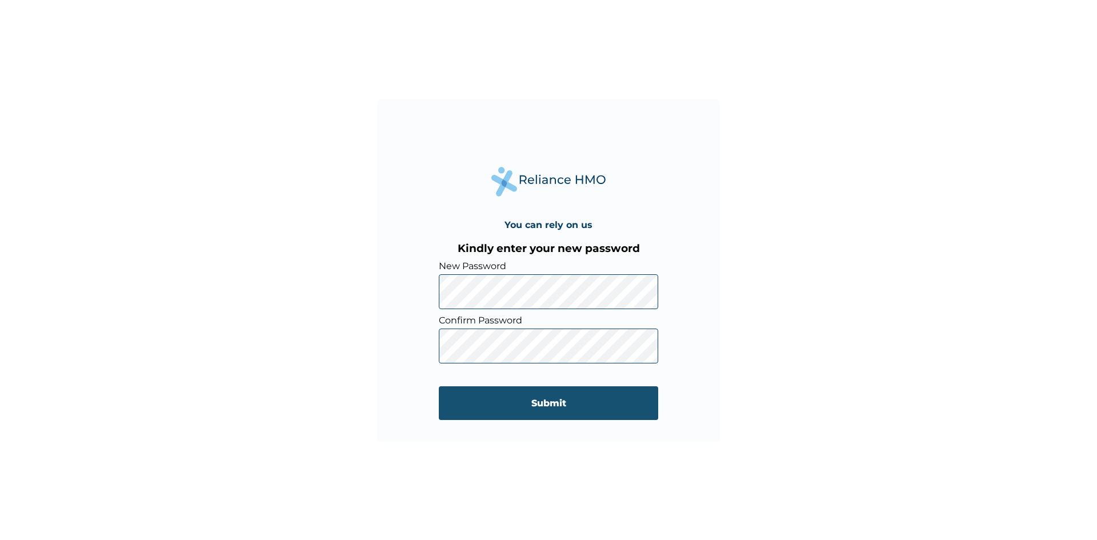
click at [540, 419] on input "Submit" at bounding box center [548, 403] width 219 height 34
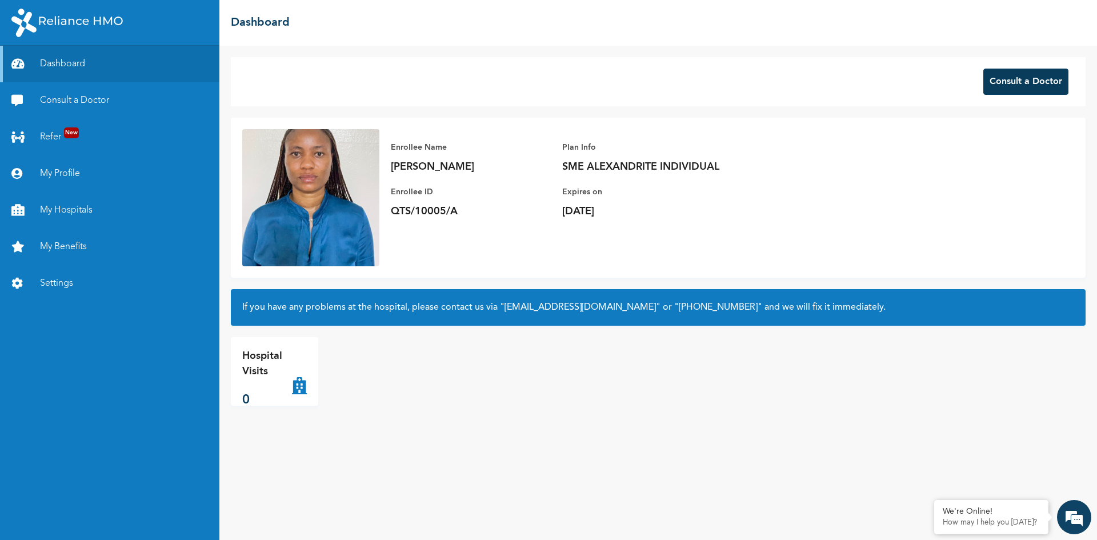
click at [1008, 82] on button "Consult a Doctor" at bounding box center [1026, 82] width 85 height 26
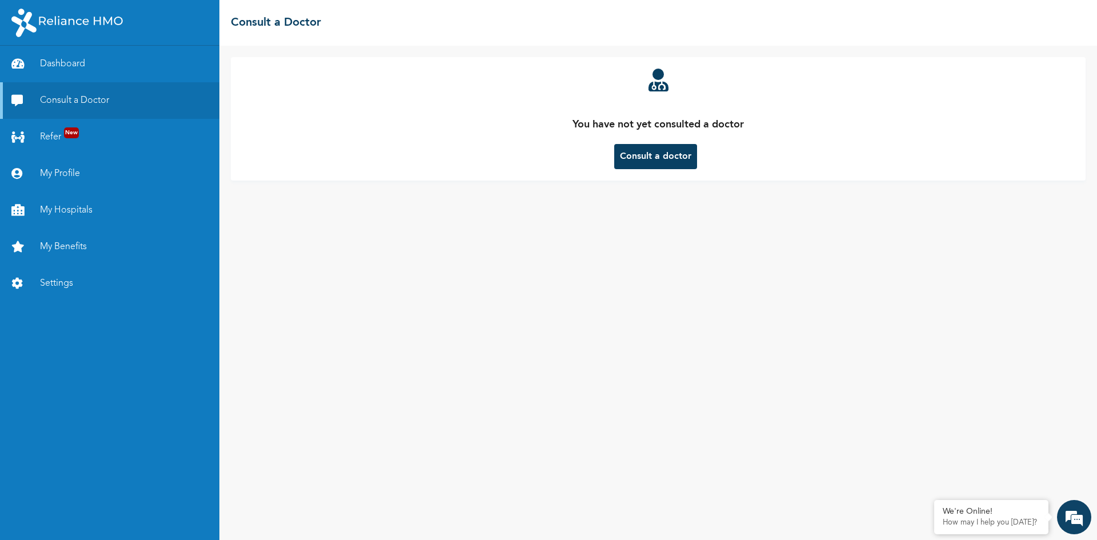
click at [671, 157] on button "Consult a doctor" at bounding box center [655, 156] width 83 height 25
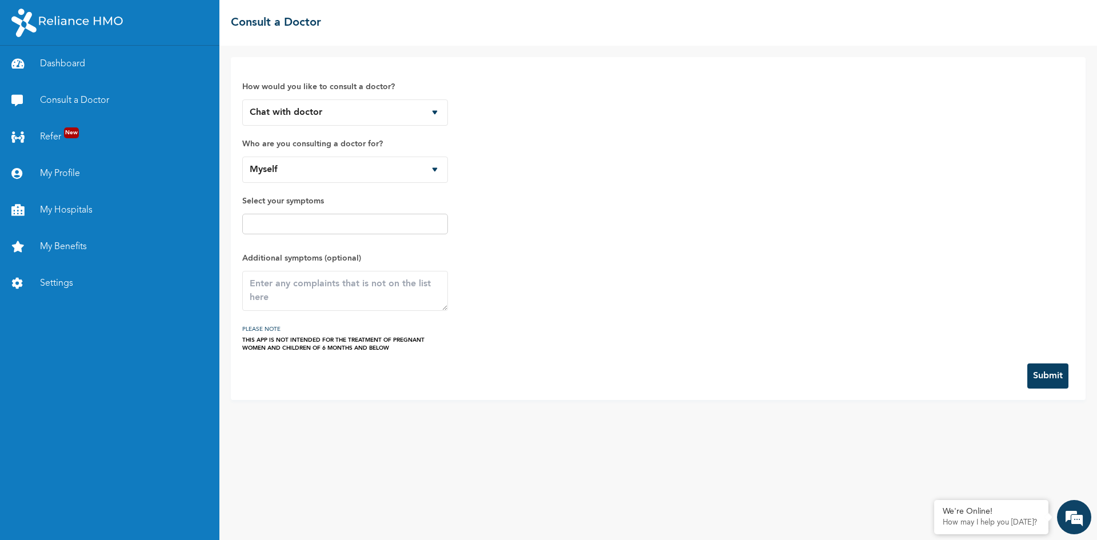
click at [404, 229] on input "text" at bounding box center [345, 224] width 199 height 14
type input "p"
click at [51, 146] on link "Refer New" at bounding box center [109, 137] width 219 height 37
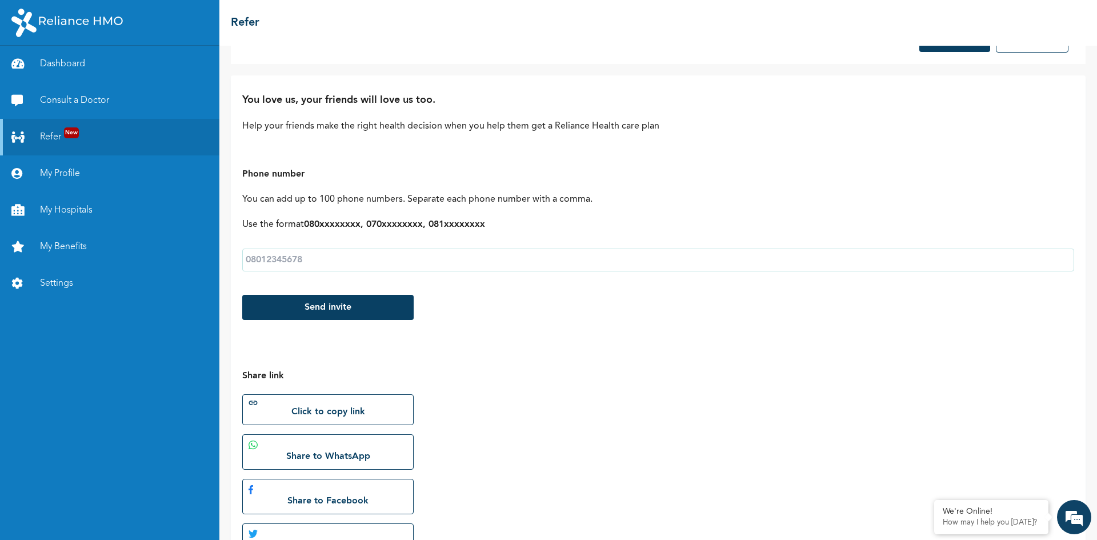
scroll to position [37, 0]
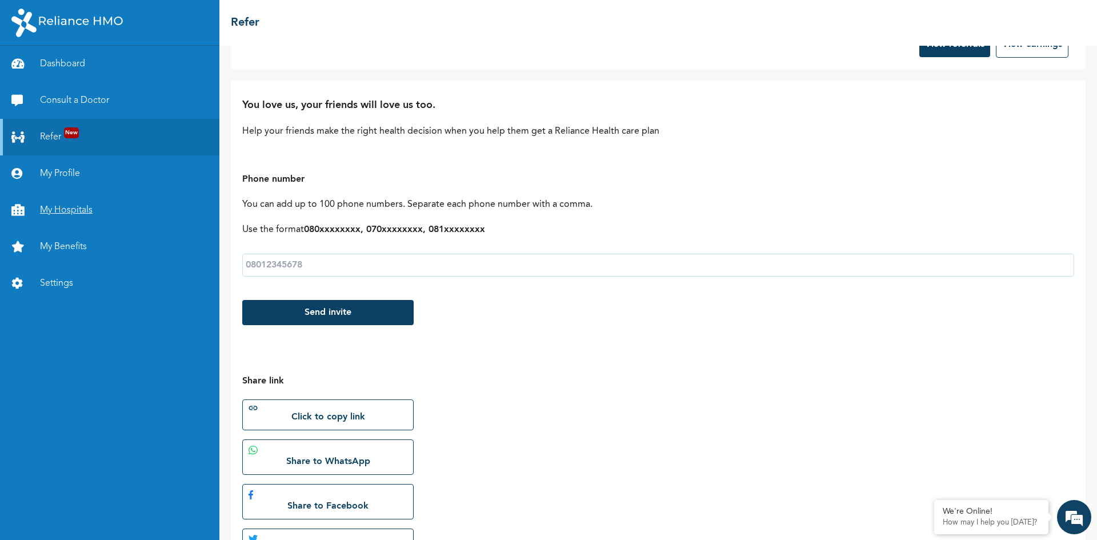
click at [54, 213] on link "My Hospitals" at bounding box center [109, 210] width 219 height 37
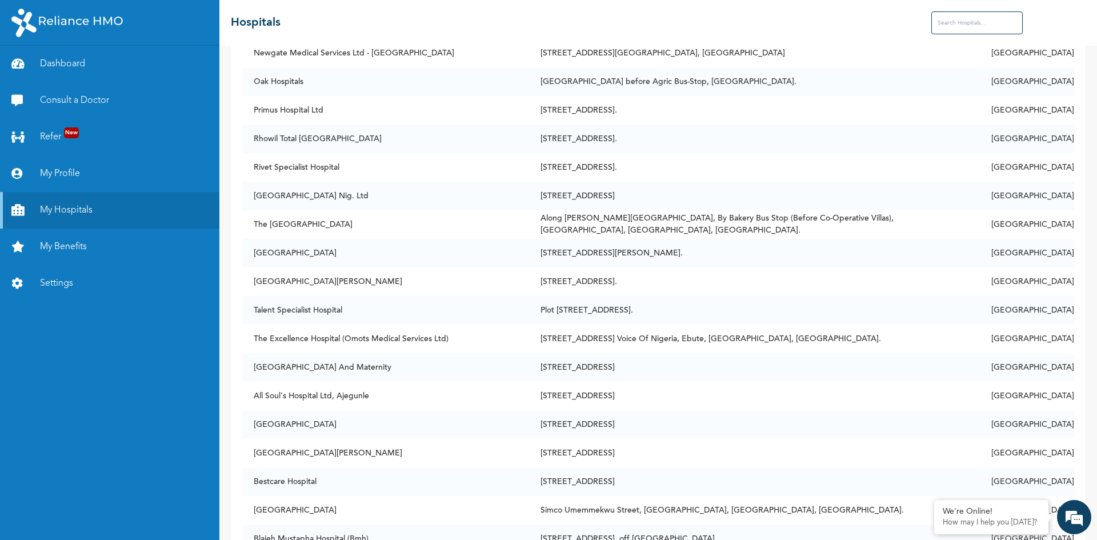
scroll to position [1003, 0]
